Goal: Transaction & Acquisition: Purchase product/service

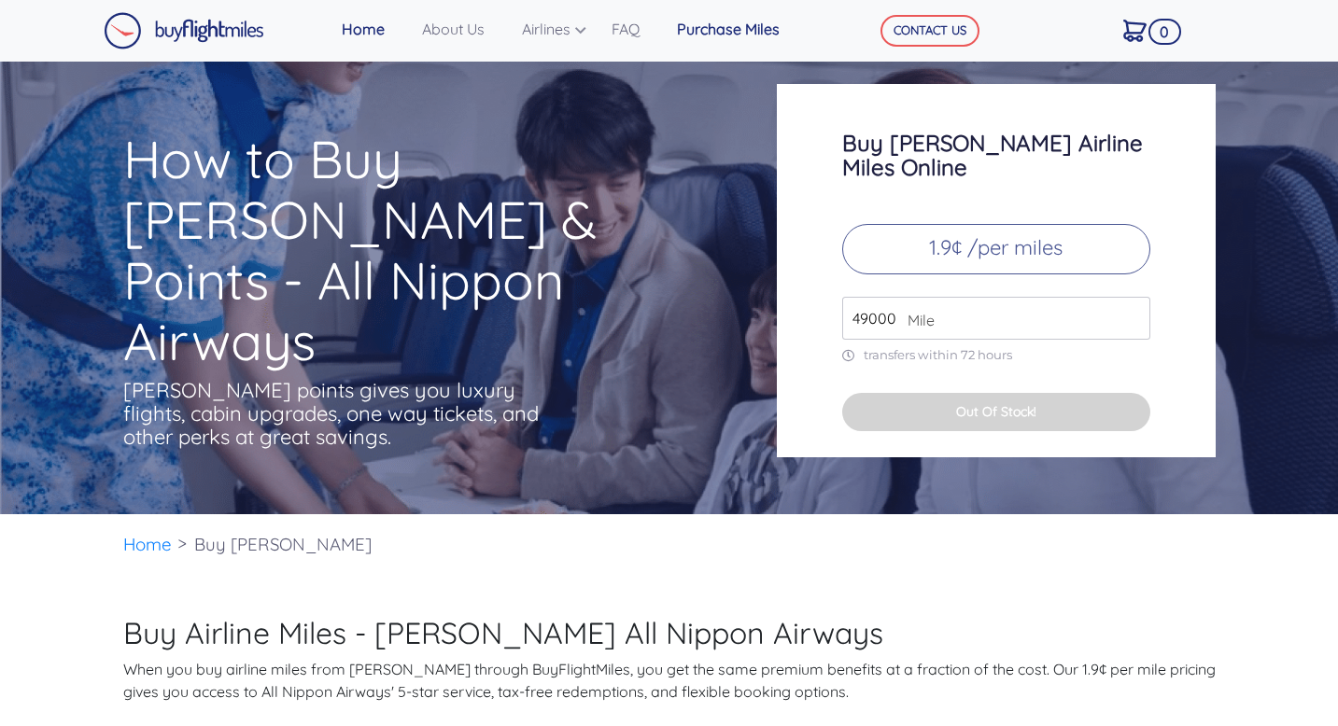
click at [720, 34] on link "Purchase Miles" at bounding box center [739, 28] width 140 height 37
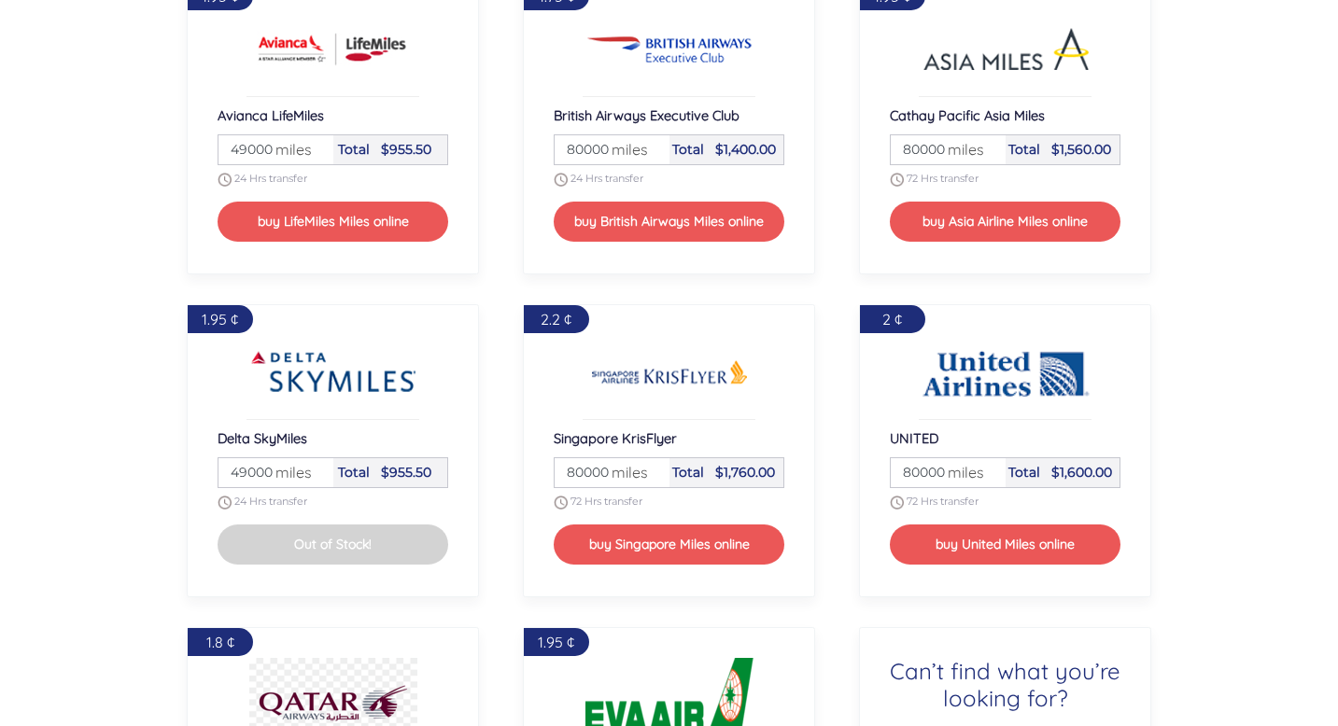
scroll to position [1993, 0]
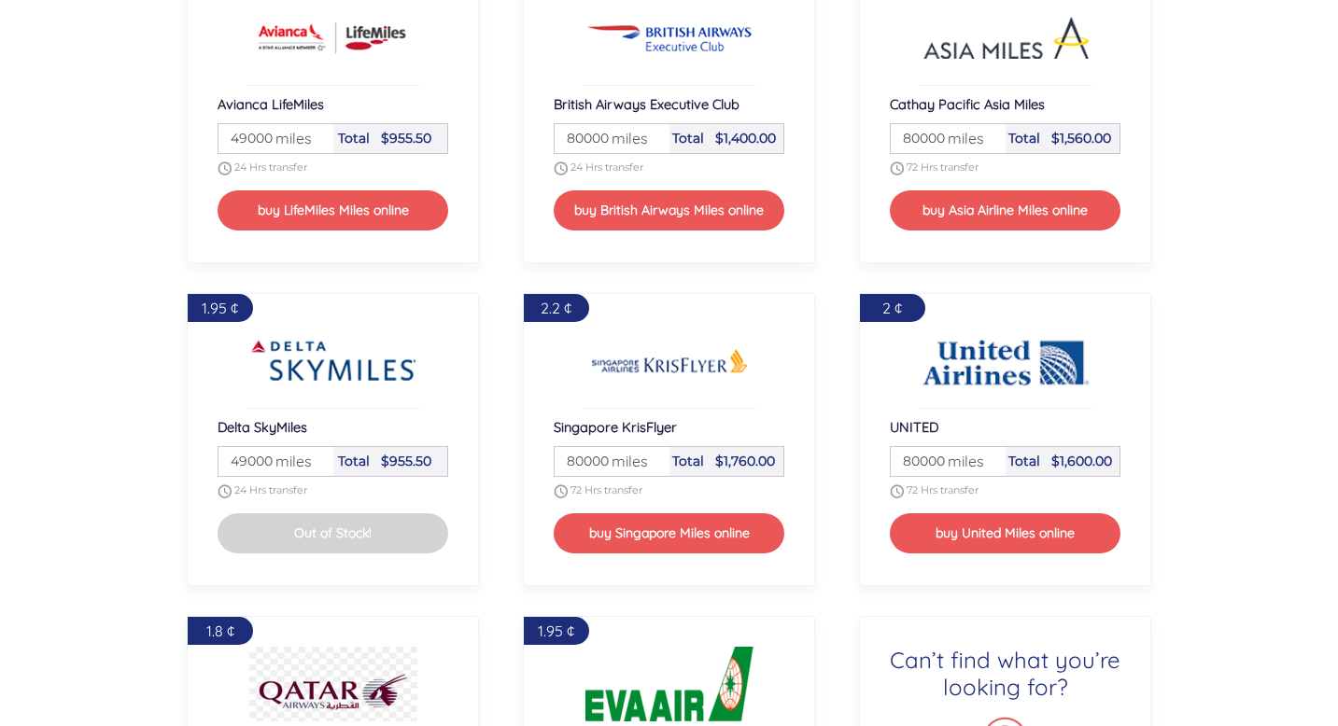
drag, startPoint x: 918, startPoint y: 461, endPoint x: 890, endPoint y: 463, distance: 28.1
click at [890, 463] on div "Miles 80000 miles" at bounding box center [947, 461] width 115 height 29
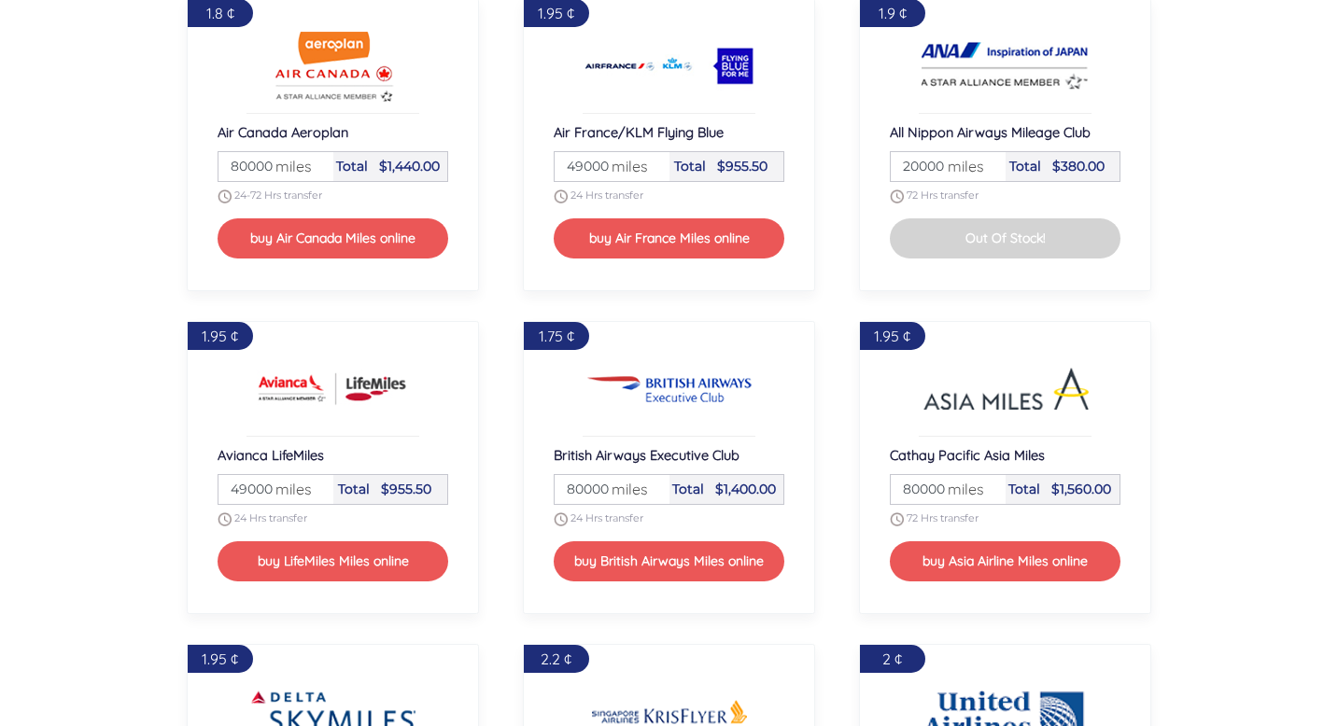
scroll to position [1641, 0]
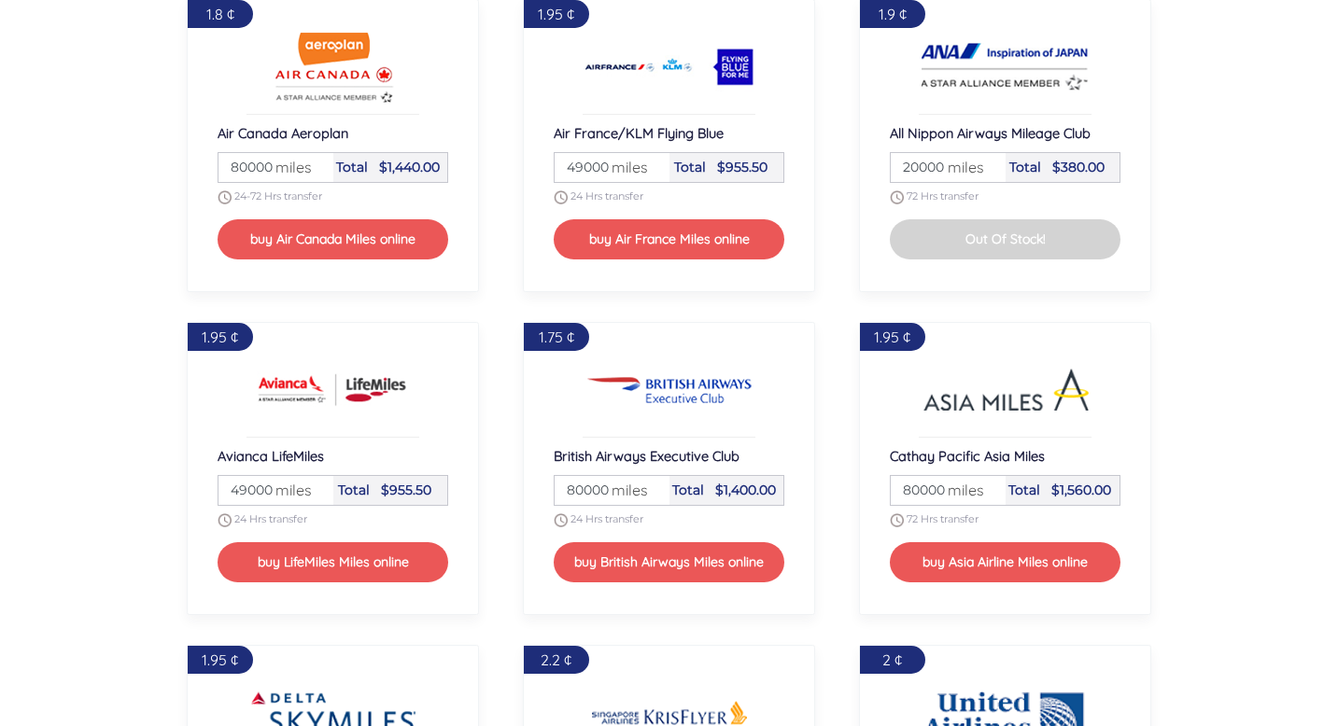
type input "250000"
drag, startPoint x: 936, startPoint y: 165, endPoint x: 887, endPoint y: 167, distance: 49.5
click at [887, 167] on div "1.9 ¢ All Nippon Airways Mileage Club Miles 20000 miles Total $380.00 72 Hrs tr…" at bounding box center [1005, 145] width 293 height 293
click at [945, 163] on span "miles" at bounding box center [961, 167] width 46 height 22
drag, startPoint x: 943, startPoint y: 164, endPoint x: 874, endPoint y: 164, distance: 69.1
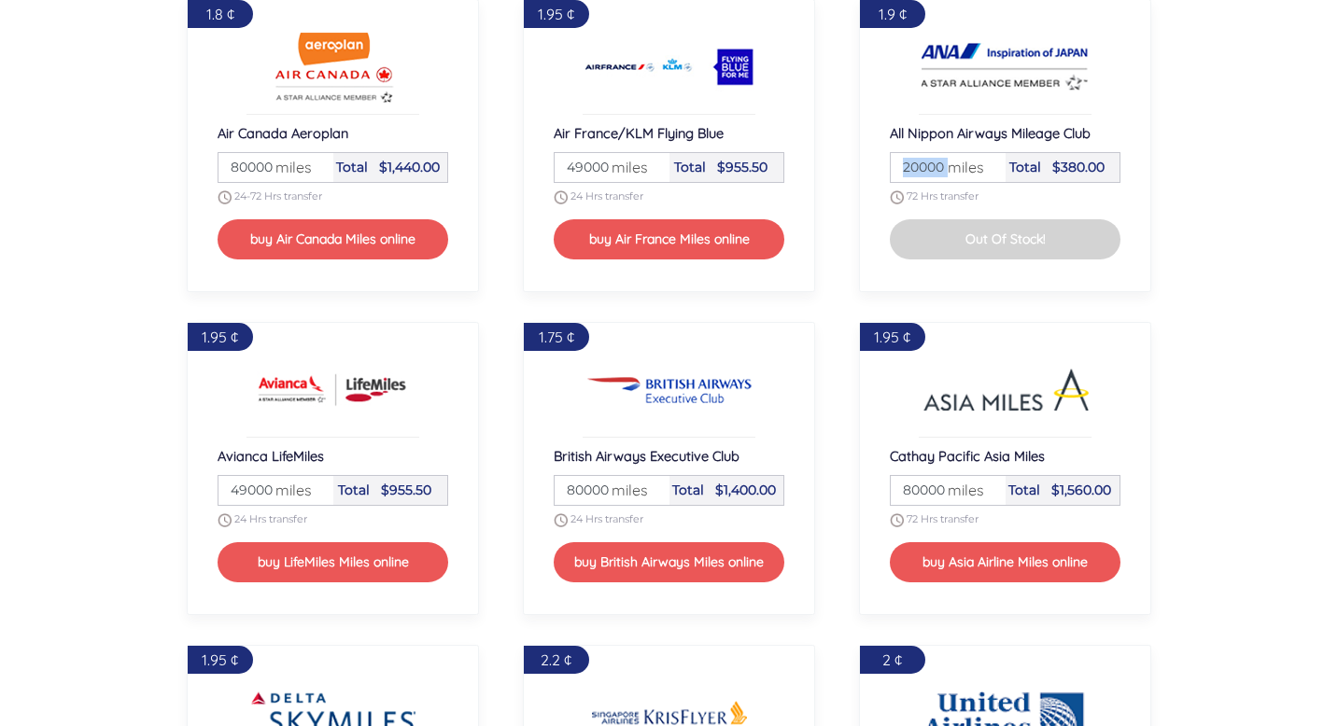
click at [874, 164] on div "1.9 ¢ All Nippon Airways Mileage Club Miles 20000 miles Total $380.00 72 Hrs tr…" at bounding box center [1005, 145] width 293 height 293
click at [950, 157] on span "miles" at bounding box center [961, 167] width 46 height 22
click at [936, 160] on input "20000" at bounding box center [947, 167] width 109 height 29
type input "0"
type input "114000"
